Goal: Find specific page/section: Find specific page/section

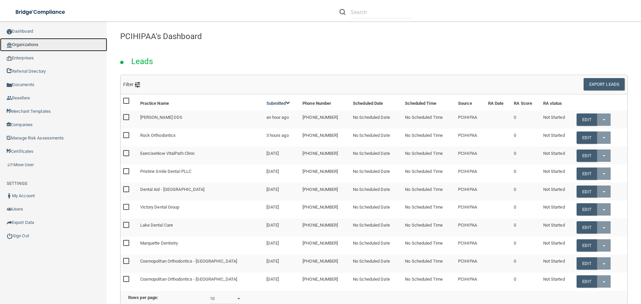
click at [41, 44] on link "Organizations" at bounding box center [53, 44] width 107 height 13
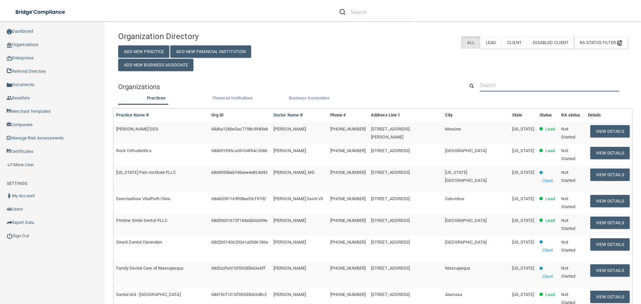
drag, startPoint x: 486, startPoint y: 81, endPoint x: 489, endPoint y: 82, distance: 3.7
click at [486, 81] on input "text" at bounding box center [550, 85] width 140 height 12
paste input "[PERSON_NAME], DPM - Eldorado"
type input "[PERSON_NAME], DPM - Eldorado"
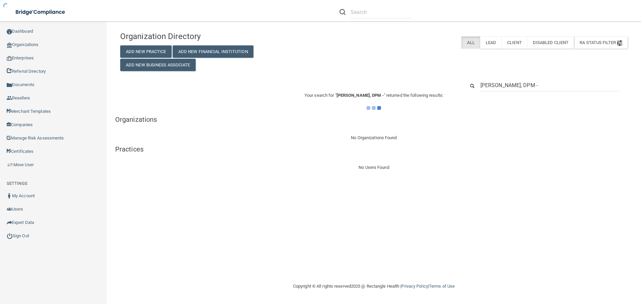
type input "[PERSON_NAME], DPM"
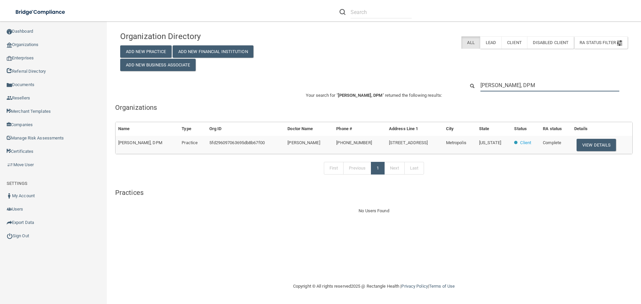
drag, startPoint x: 538, startPoint y: 85, endPoint x: 453, endPoint y: 88, distance: 84.8
click at [453, 88] on div "[PERSON_NAME], DPM" at bounding box center [374, 85] width 518 height 12
paste input "[PHONE_NUMBER]"
type input "[PHONE_NUMBER]"
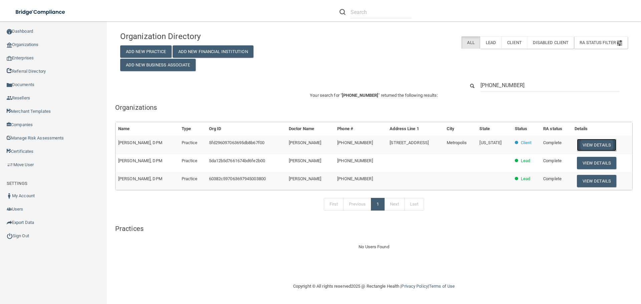
click at [597, 145] on button "View Details" at bounding box center [596, 145] width 39 height 12
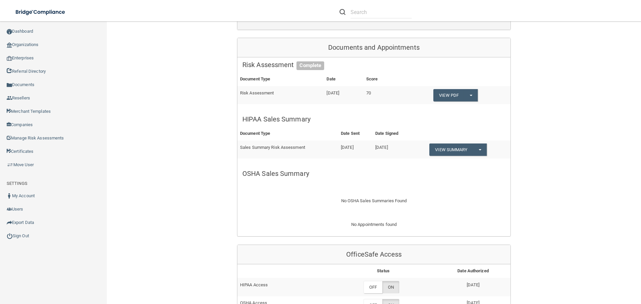
scroll to position [200, 0]
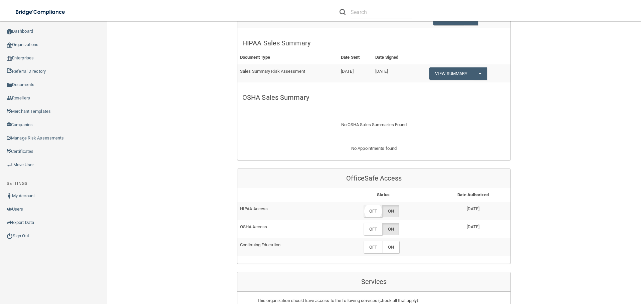
click at [375, 212] on label "OFF" at bounding box center [373, 211] width 19 height 12
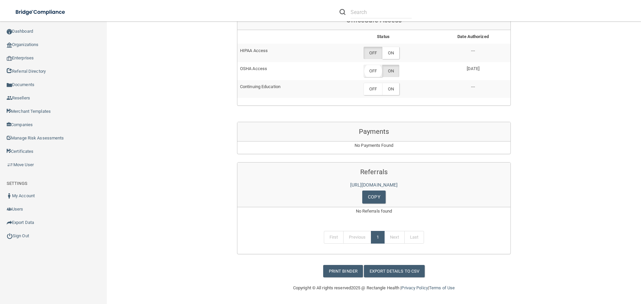
click at [369, 70] on label "OFF" at bounding box center [373, 71] width 19 height 12
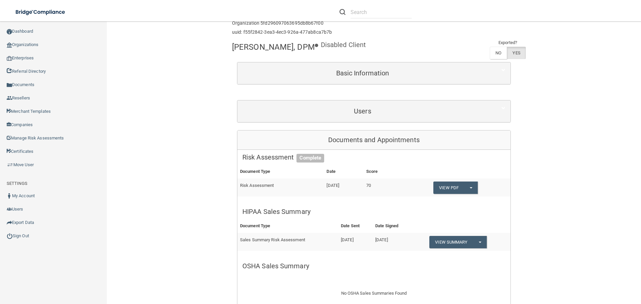
scroll to position [0, 0]
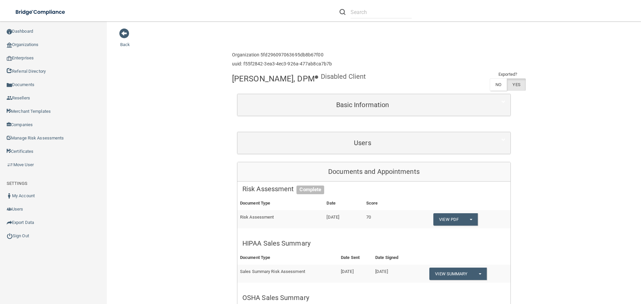
drag, startPoint x: 229, startPoint y: 78, endPoint x: 307, endPoint y: 76, distance: 78.2
copy h4 "[PERSON_NAME], DPM"
